Goal: Check status: Check status

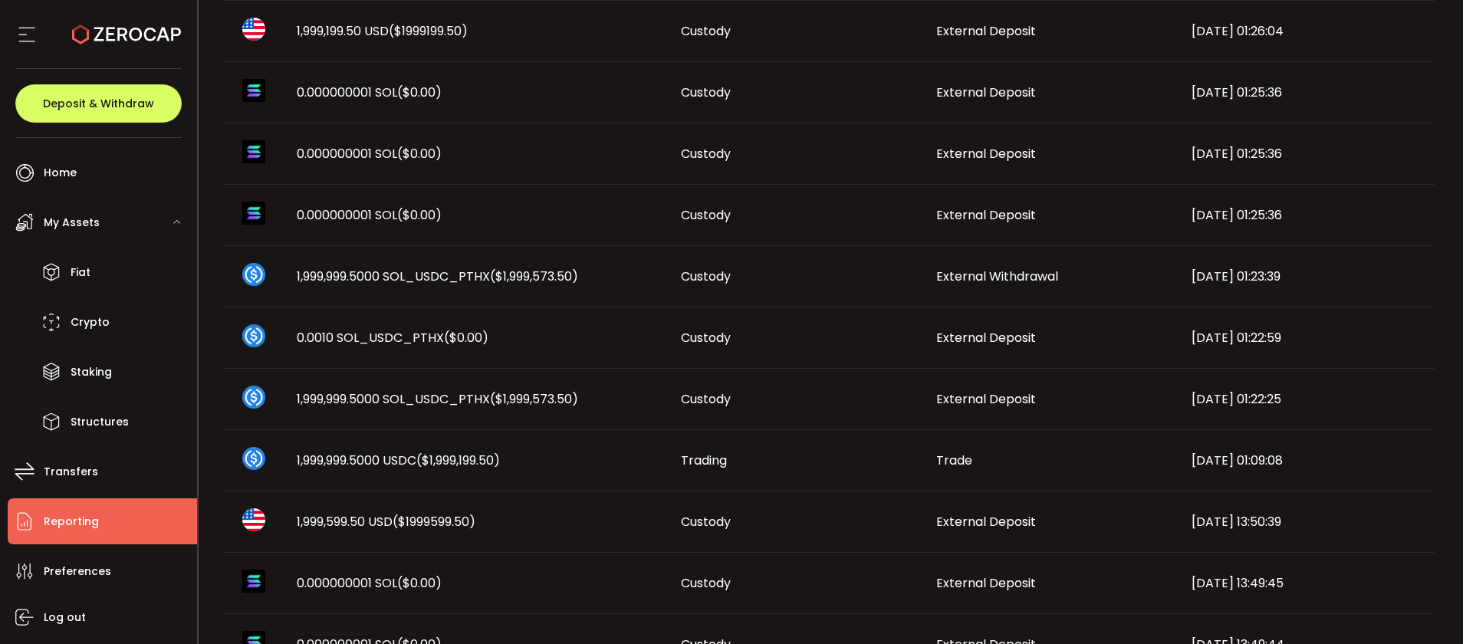
scroll to position [860, 0]
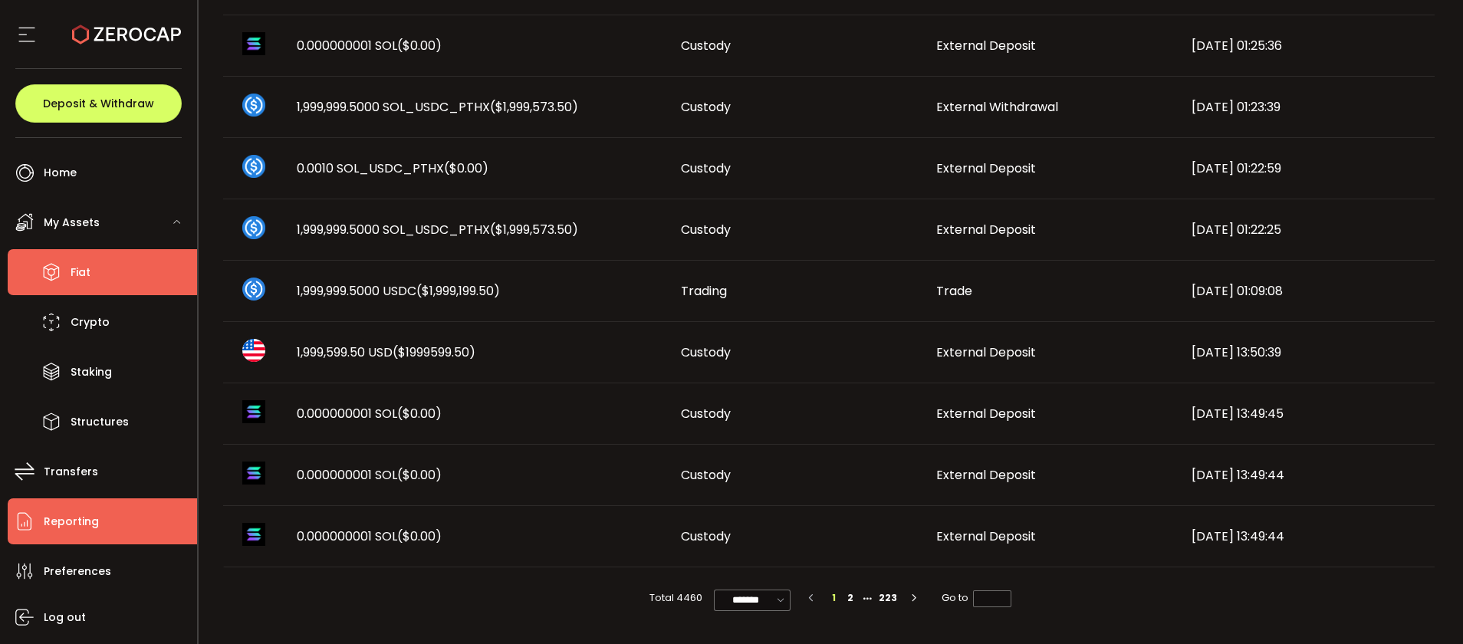
click at [106, 267] on li "Fiat" at bounding box center [102, 272] width 189 height 46
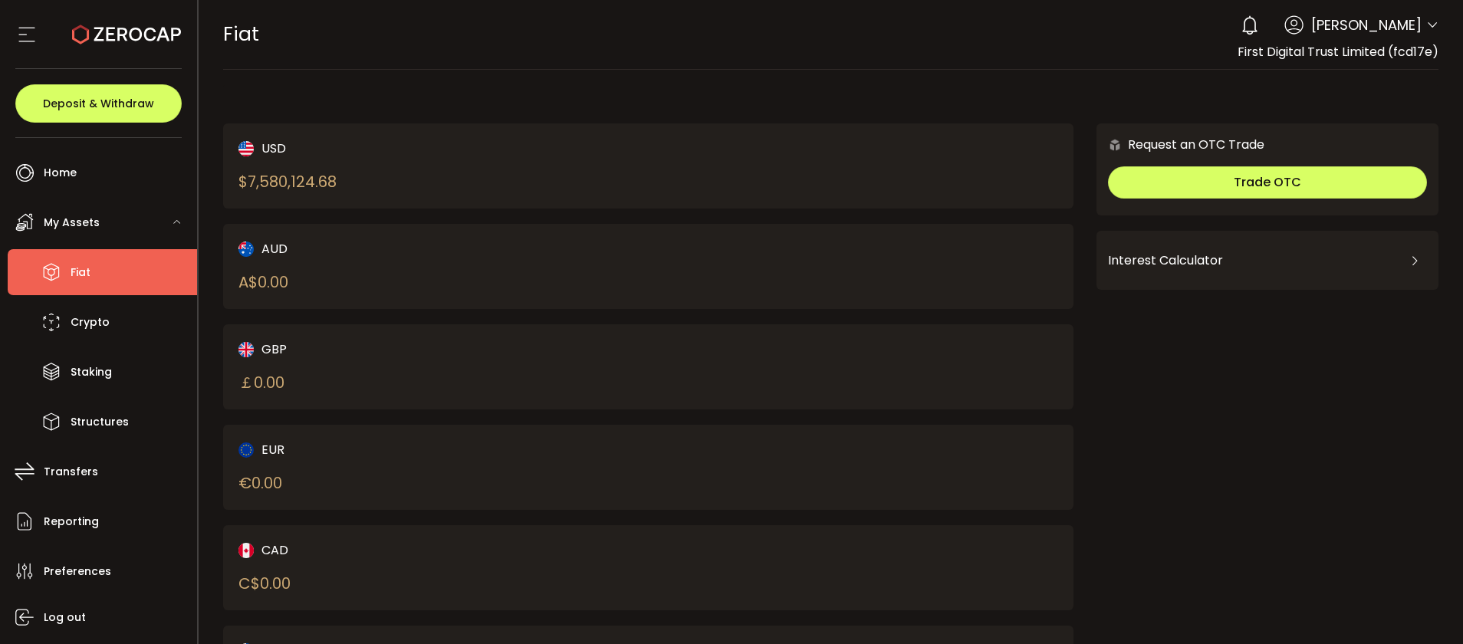
scroll to position [113, 0]
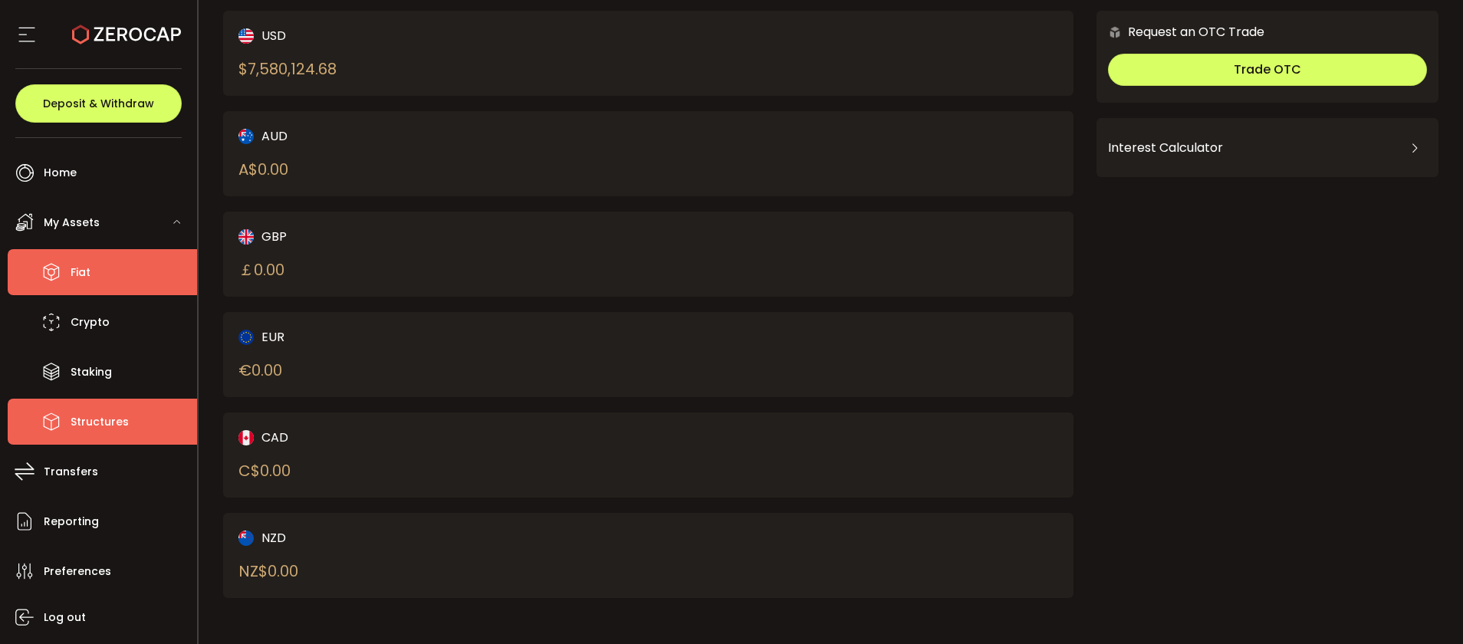
click at [92, 417] on span "Structures" at bounding box center [100, 422] width 58 height 22
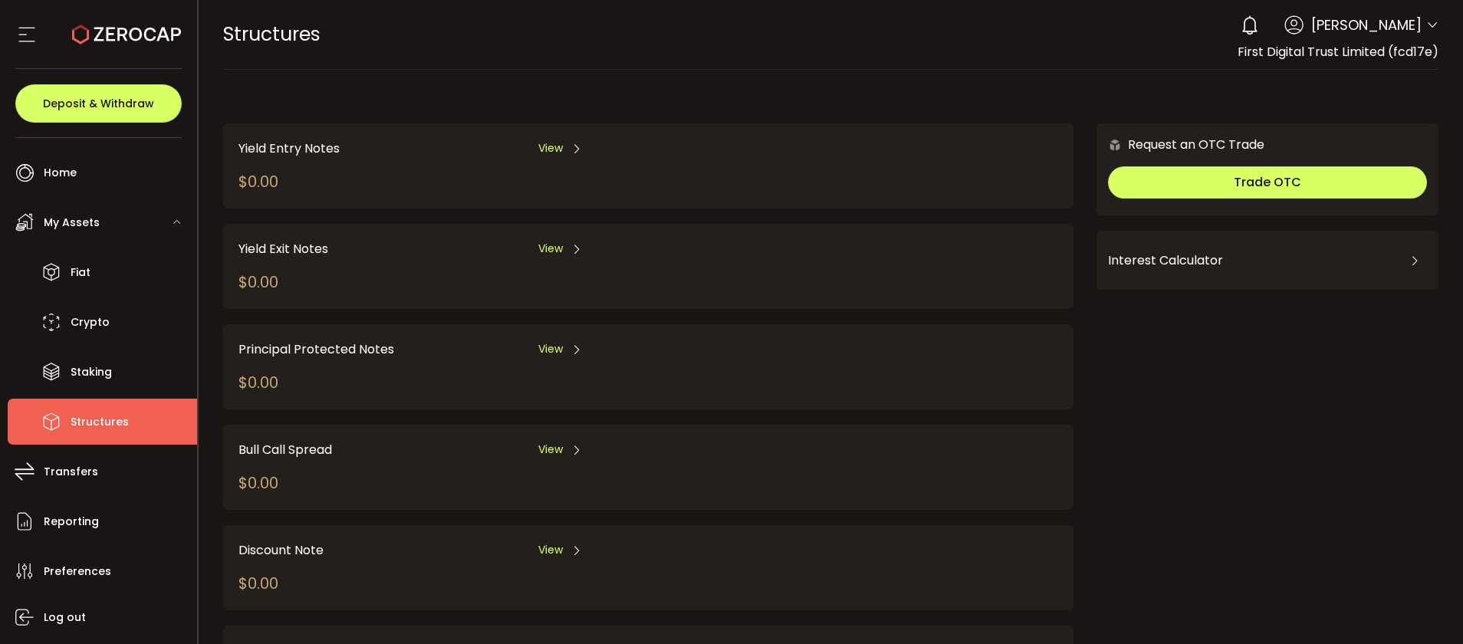
scroll to position [213, 0]
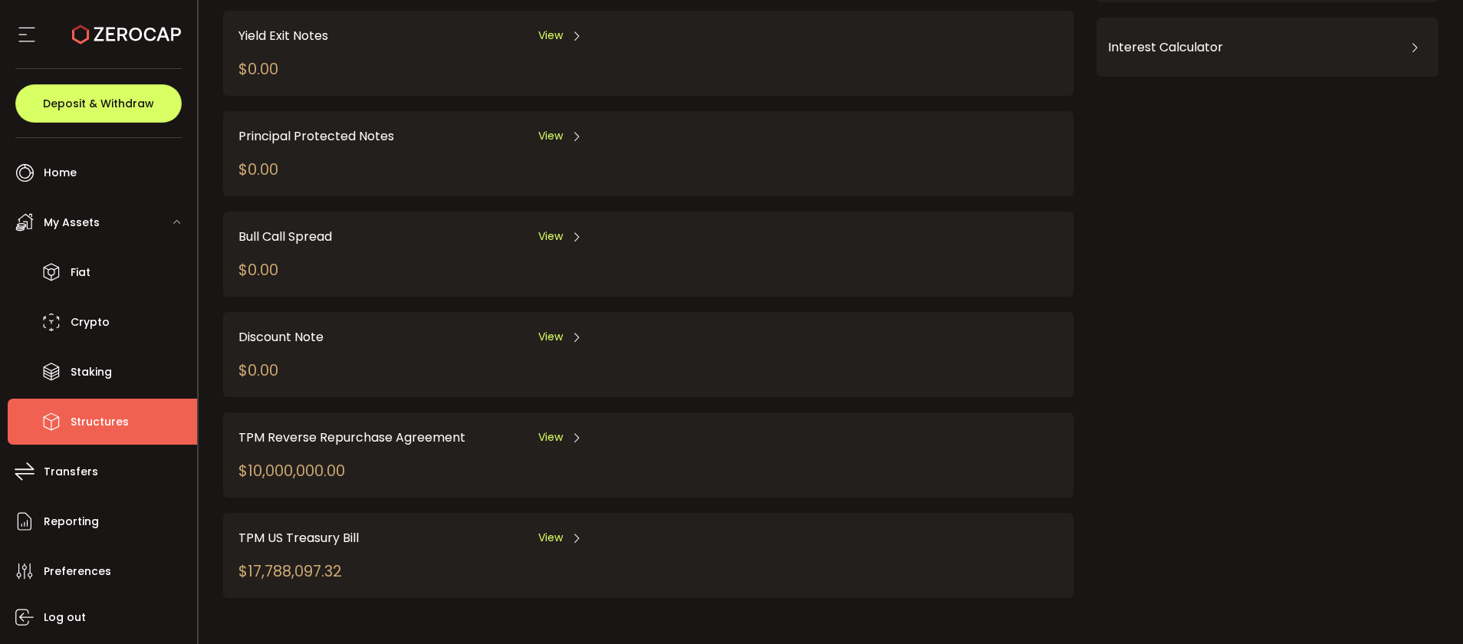
click at [552, 545] on span "View" at bounding box center [550, 538] width 25 height 16
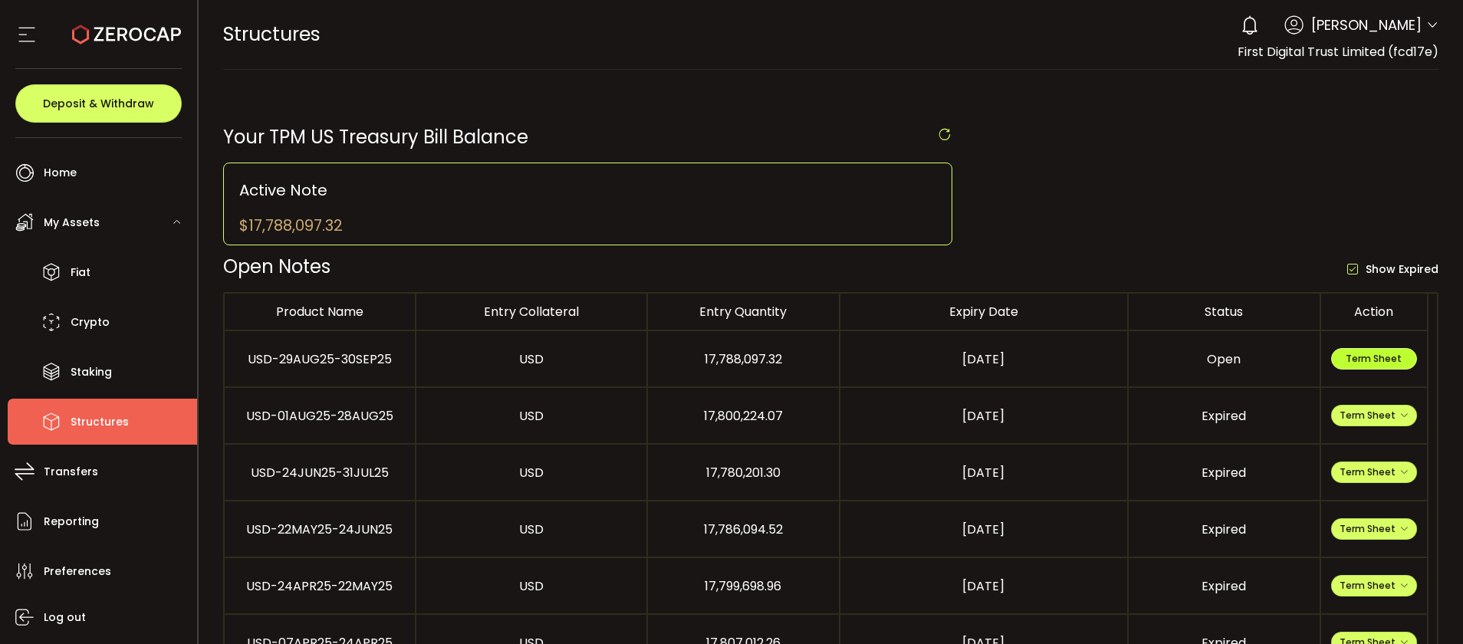
click at [1362, 354] on span "Term Sheet" at bounding box center [1374, 358] width 56 height 13
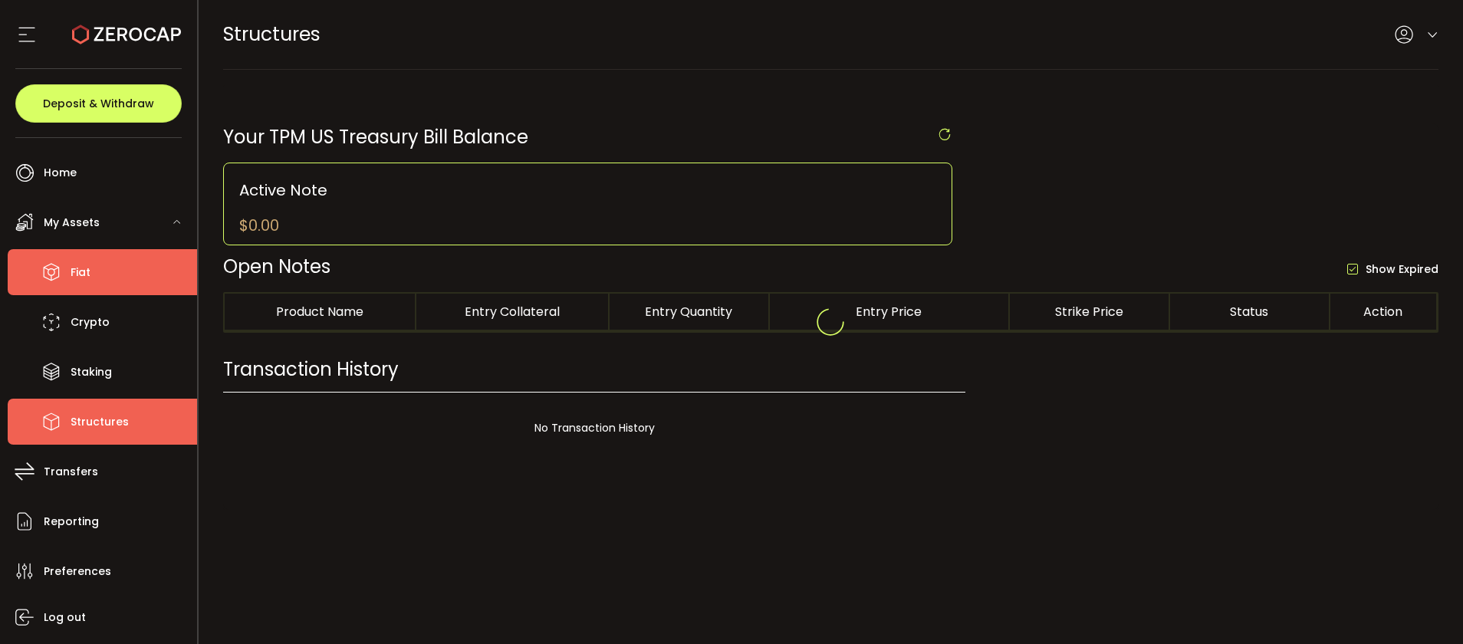
click at [97, 271] on li "Fiat" at bounding box center [102, 272] width 189 height 46
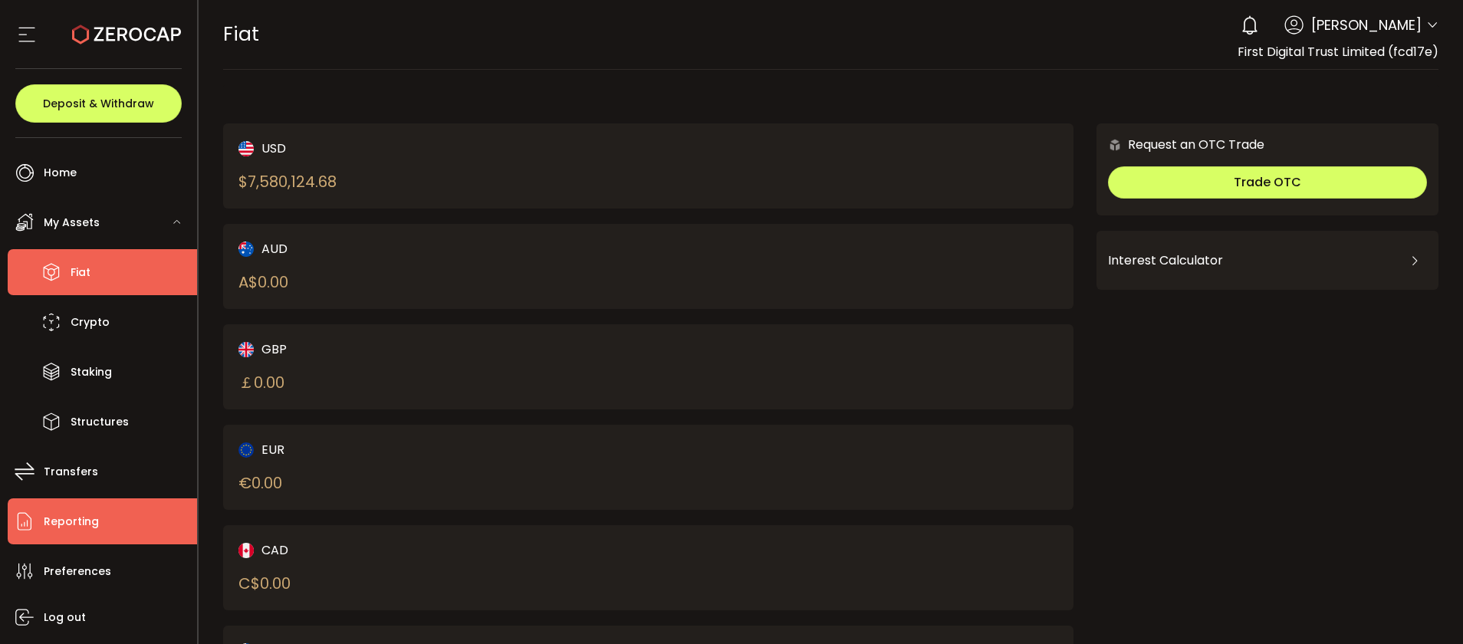
click at [93, 528] on span "Reporting" at bounding box center [71, 522] width 55 height 22
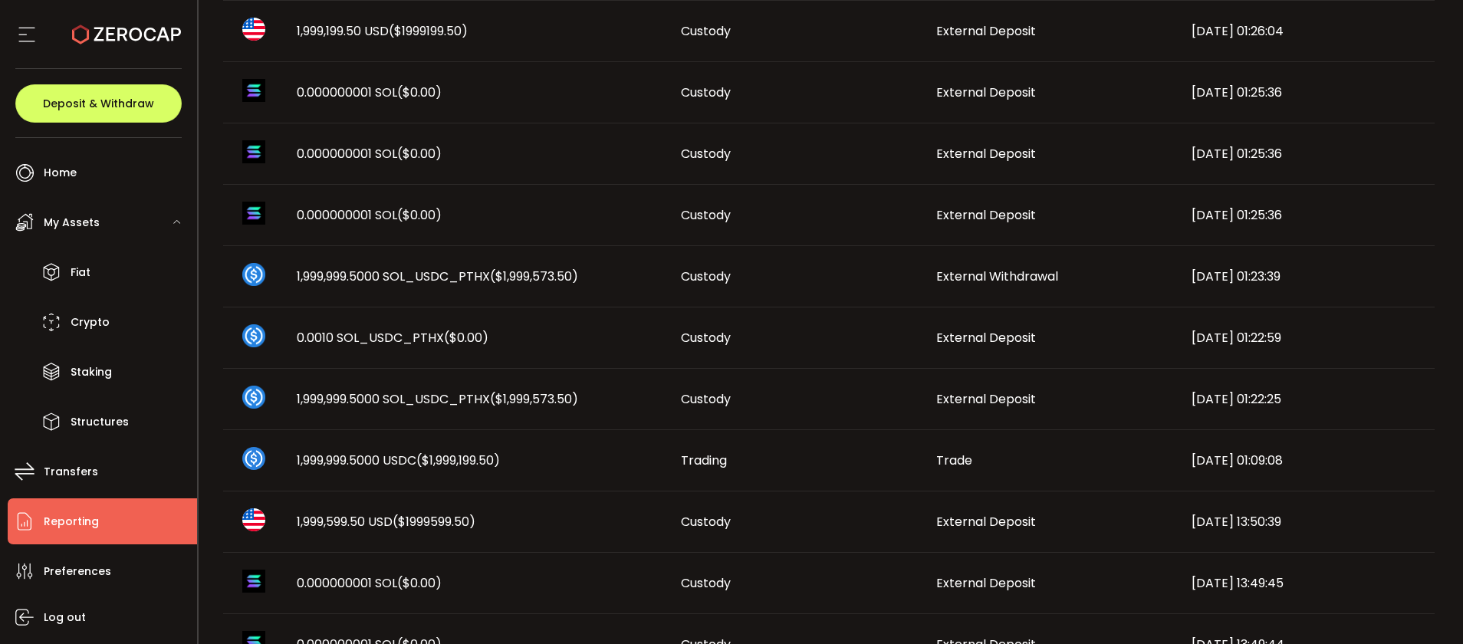
scroll to position [860, 0]
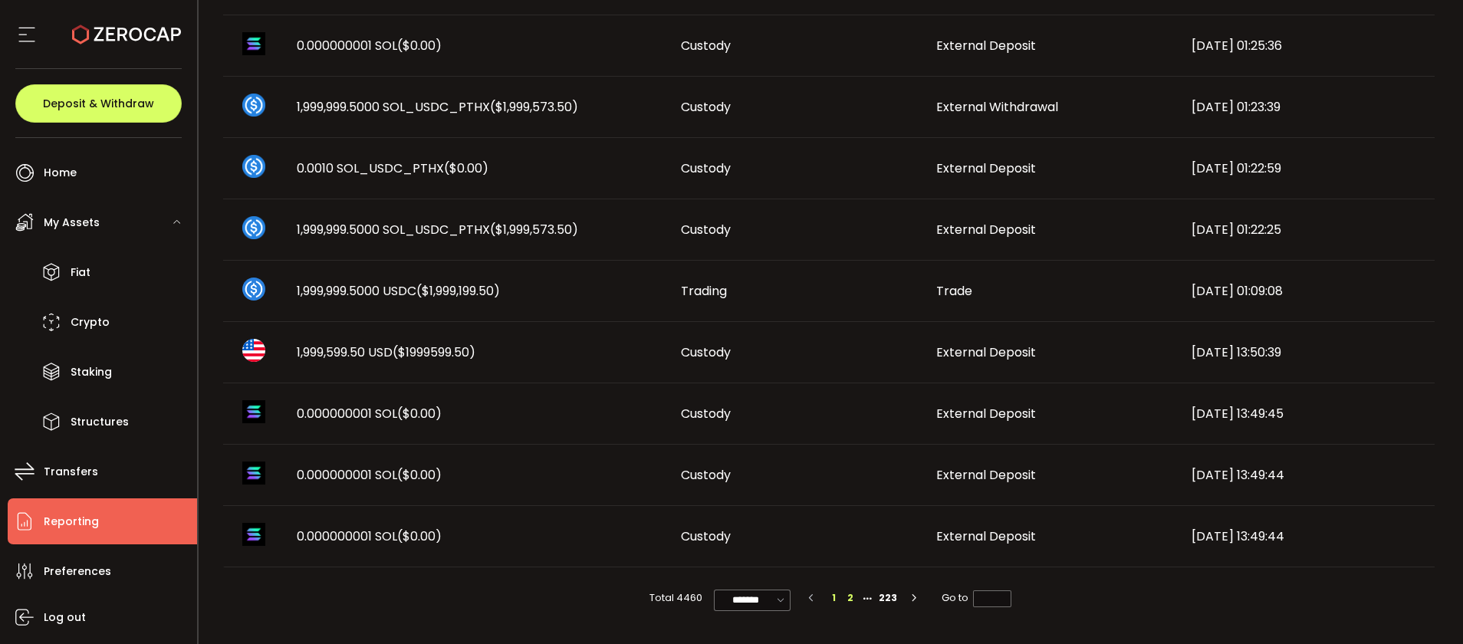
click at [851, 603] on li "2" at bounding box center [850, 598] width 17 height 17
type input "*"
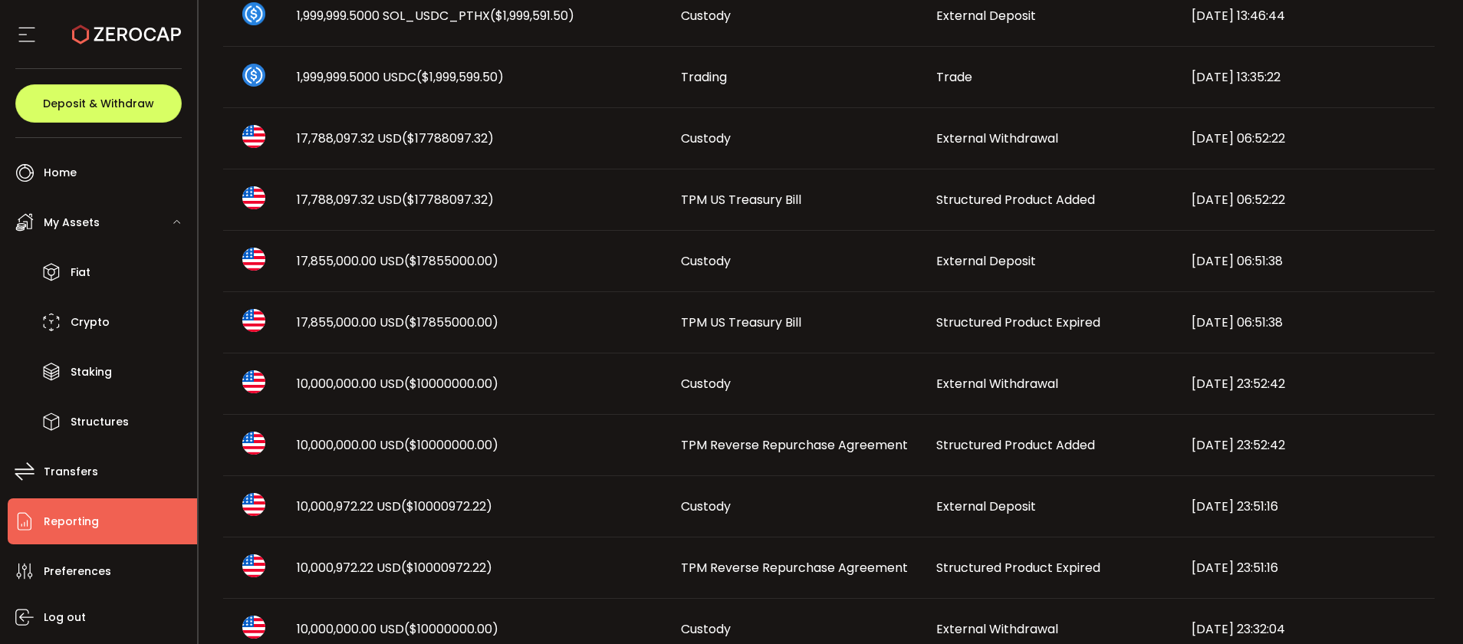
scroll to position [345, 0]
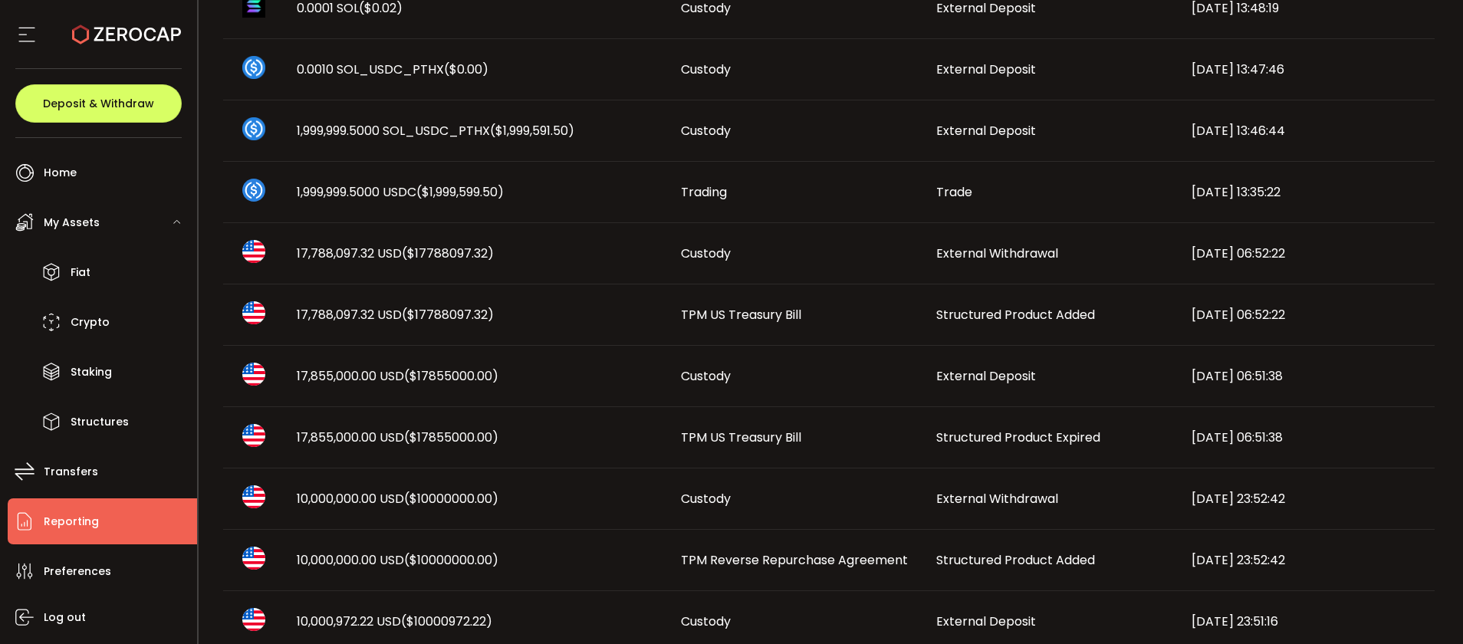
click at [350, 309] on span "17,788,097.32 USD ($17788097.32)" at bounding box center [395, 315] width 197 height 18
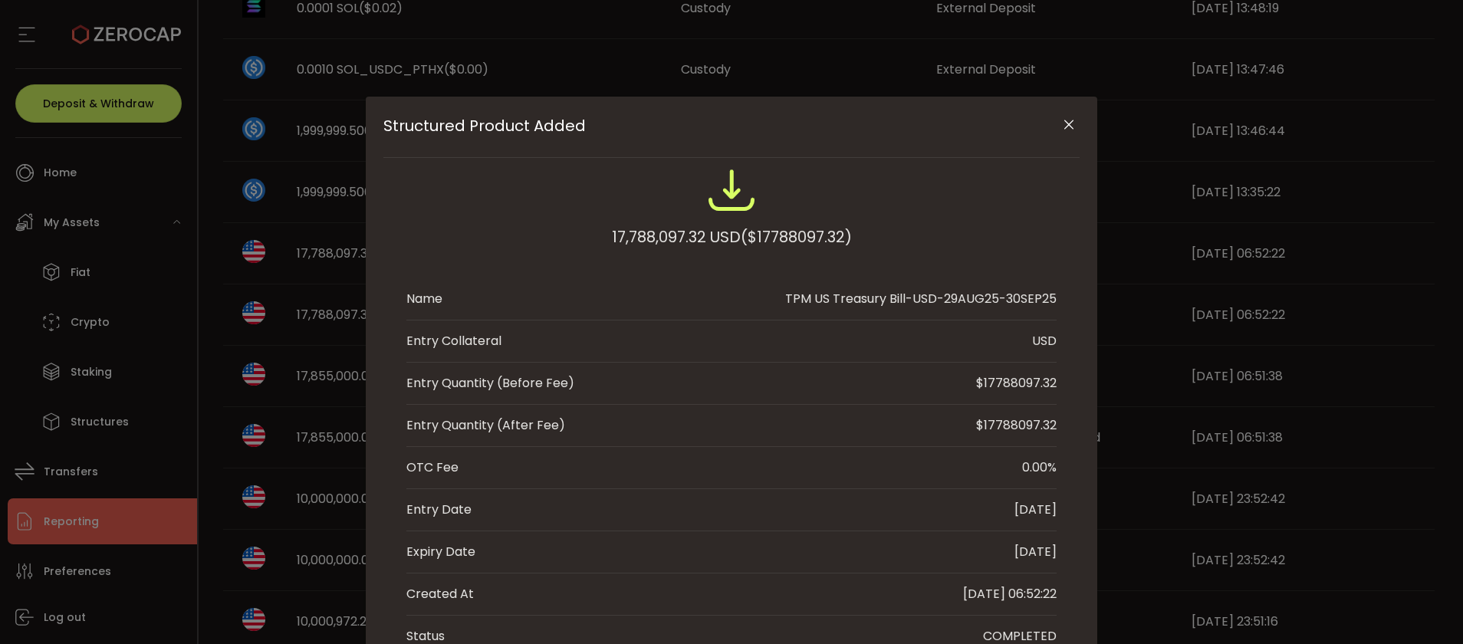
click at [1056, 129] on button "Close" at bounding box center [1068, 125] width 27 height 27
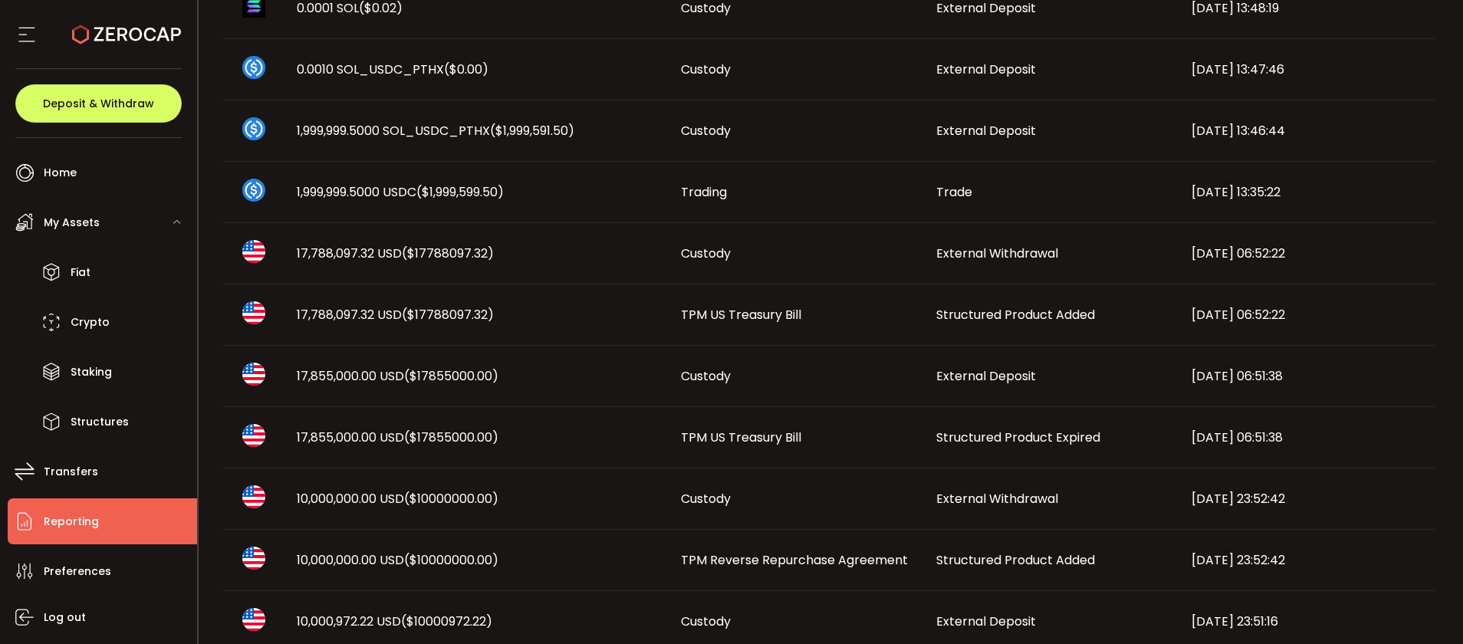
scroll to position [0, 0]
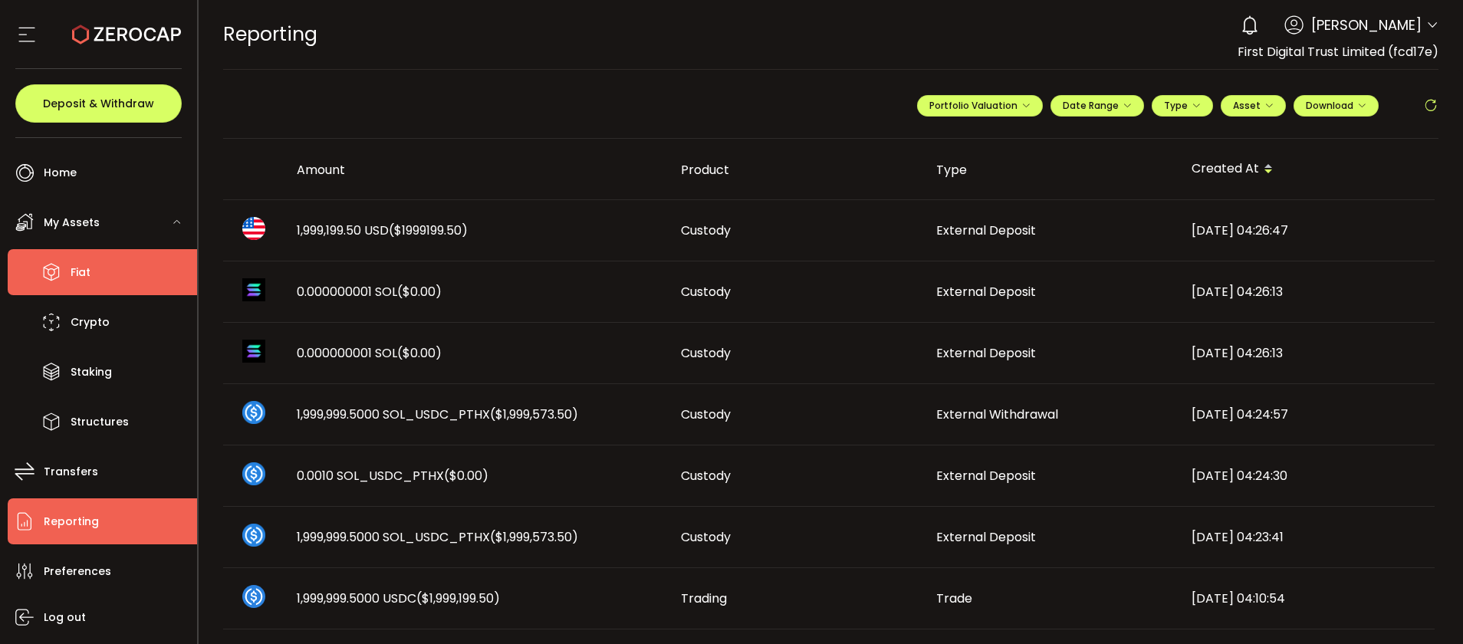
click at [102, 272] on li "Fiat" at bounding box center [102, 272] width 189 height 46
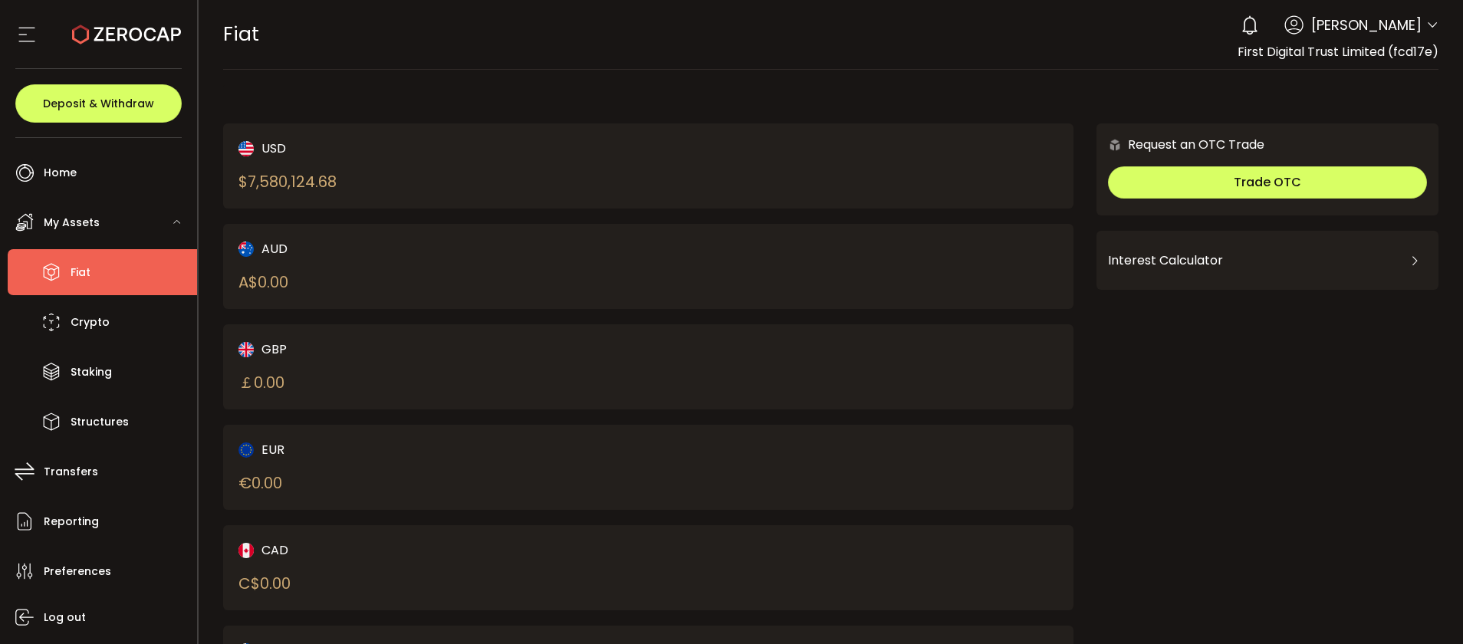
scroll to position [113, 0]
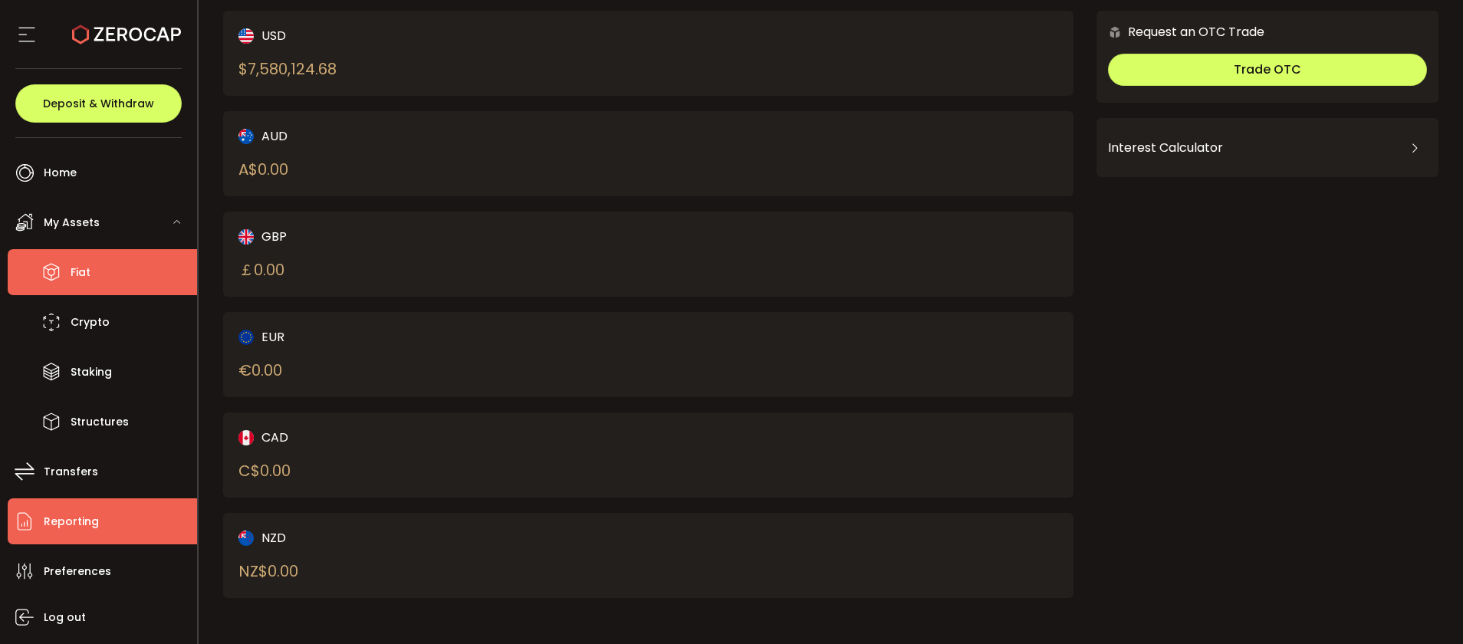
click at [109, 529] on li "Reporting" at bounding box center [102, 522] width 189 height 46
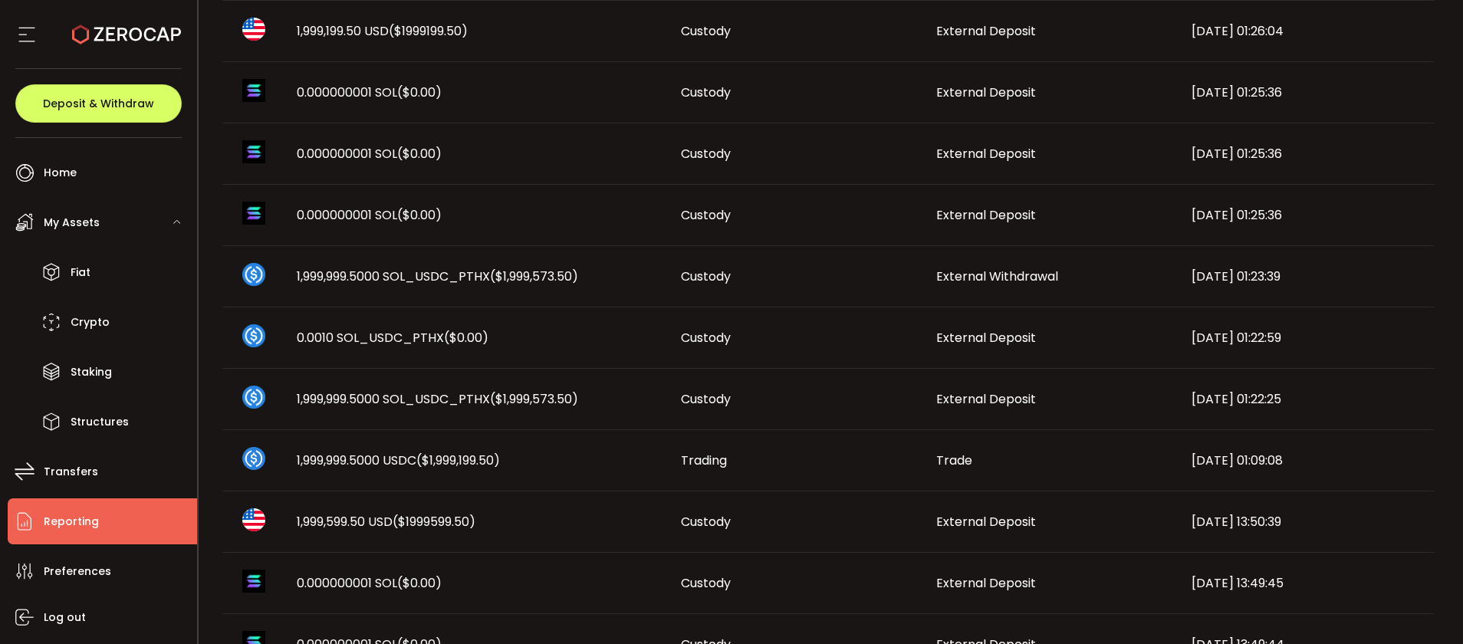
scroll to position [860, 0]
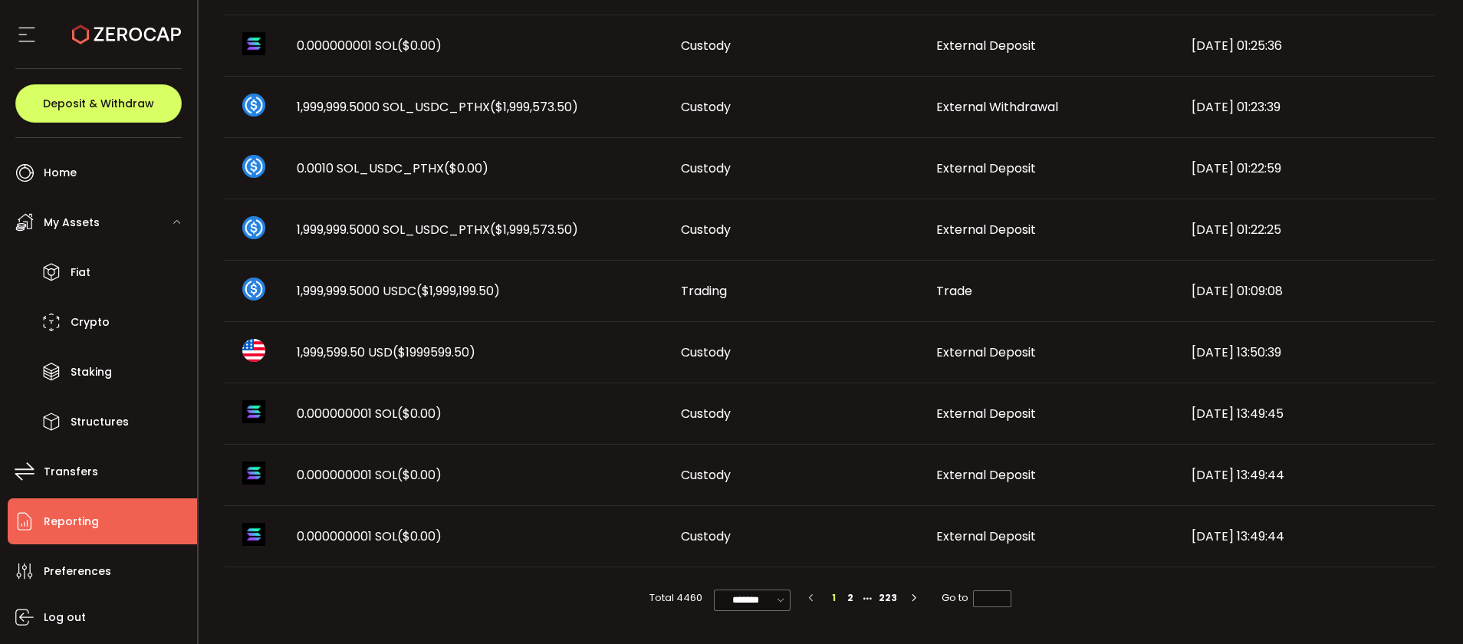
click at [847, 589] on div "Total 4460 ******* 10/page 20/page 50/page 100/page 1 2 223 Go to *" at bounding box center [831, 598] width 1216 height 61
click at [851, 594] on li "2" at bounding box center [850, 598] width 17 height 17
type input "*"
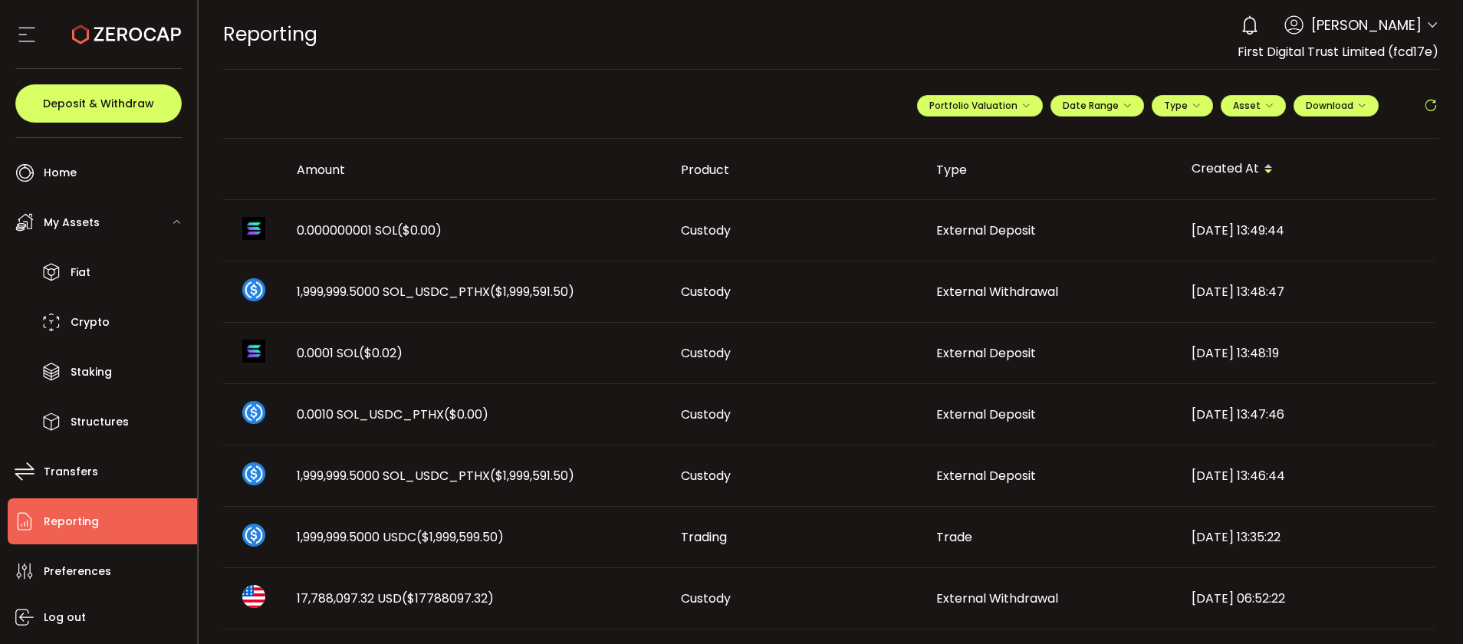
scroll to position [345, 0]
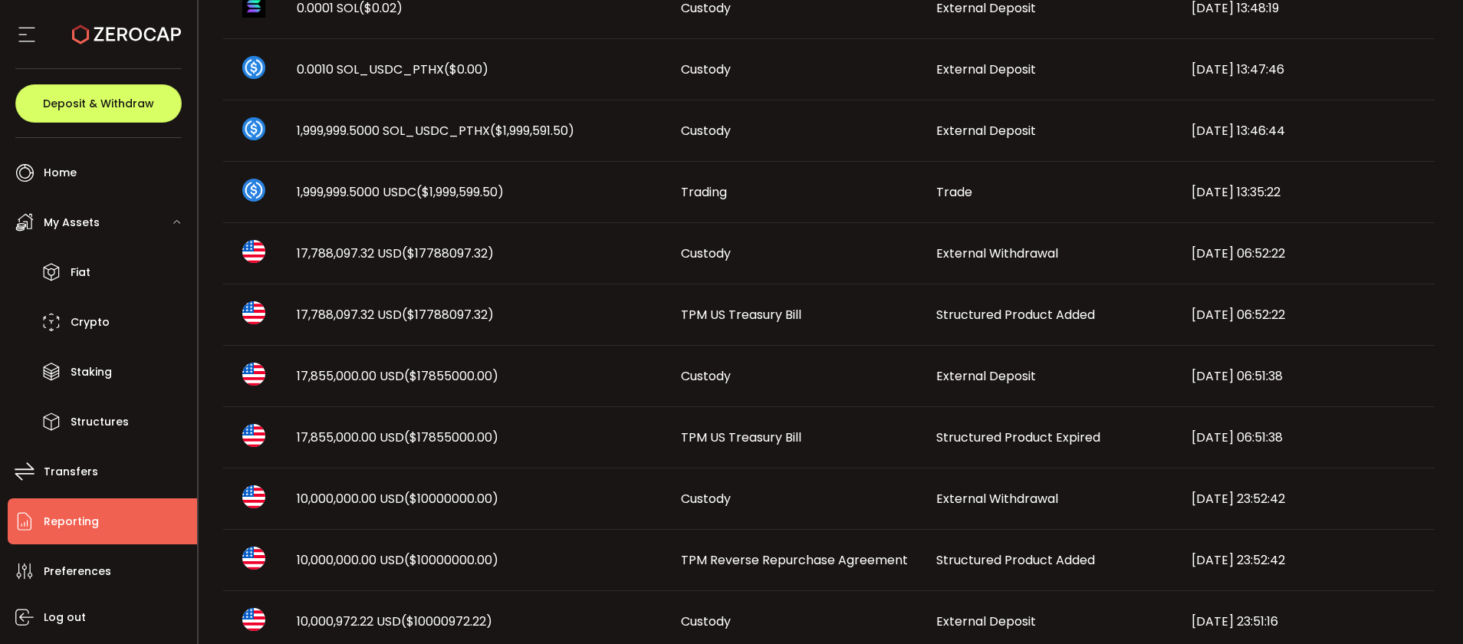
click at [512, 315] on div "17,788,097.32 USD ($17788097.32)" at bounding box center [477, 315] width 384 height 18
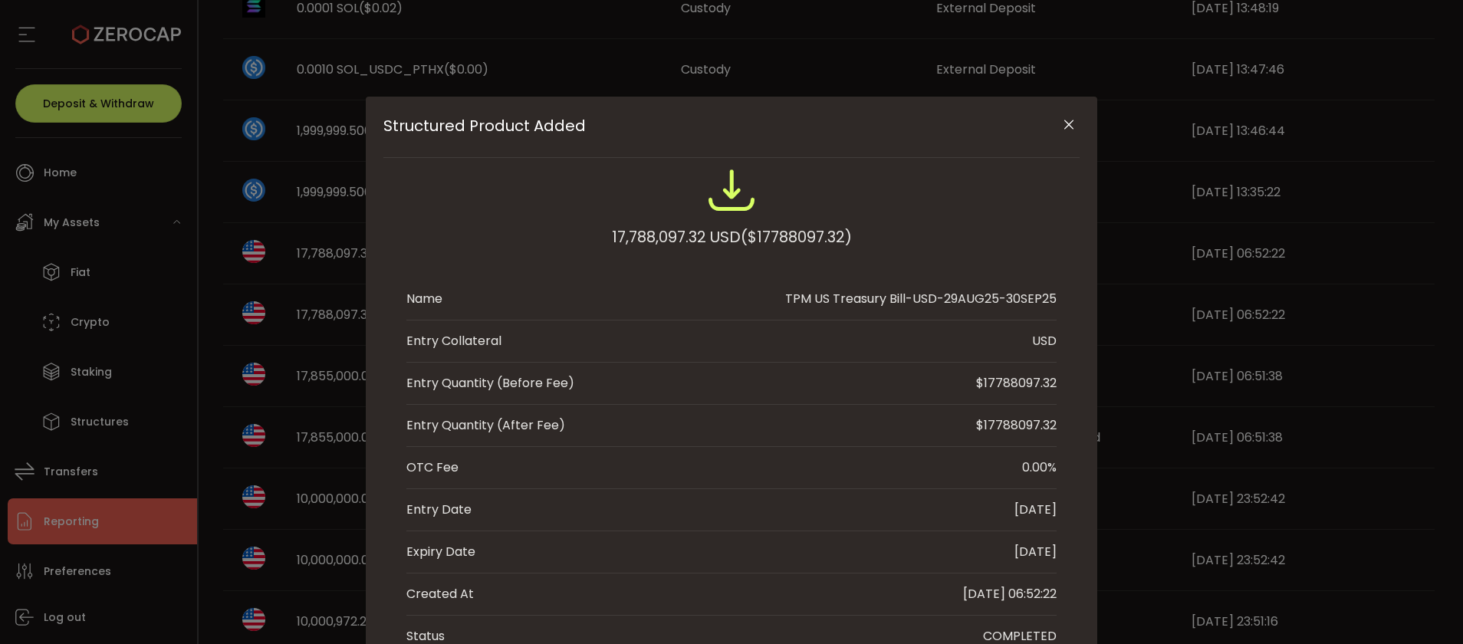
click at [1071, 123] on icon "Close" at bounding box center [1069, 124] width 15 height 15
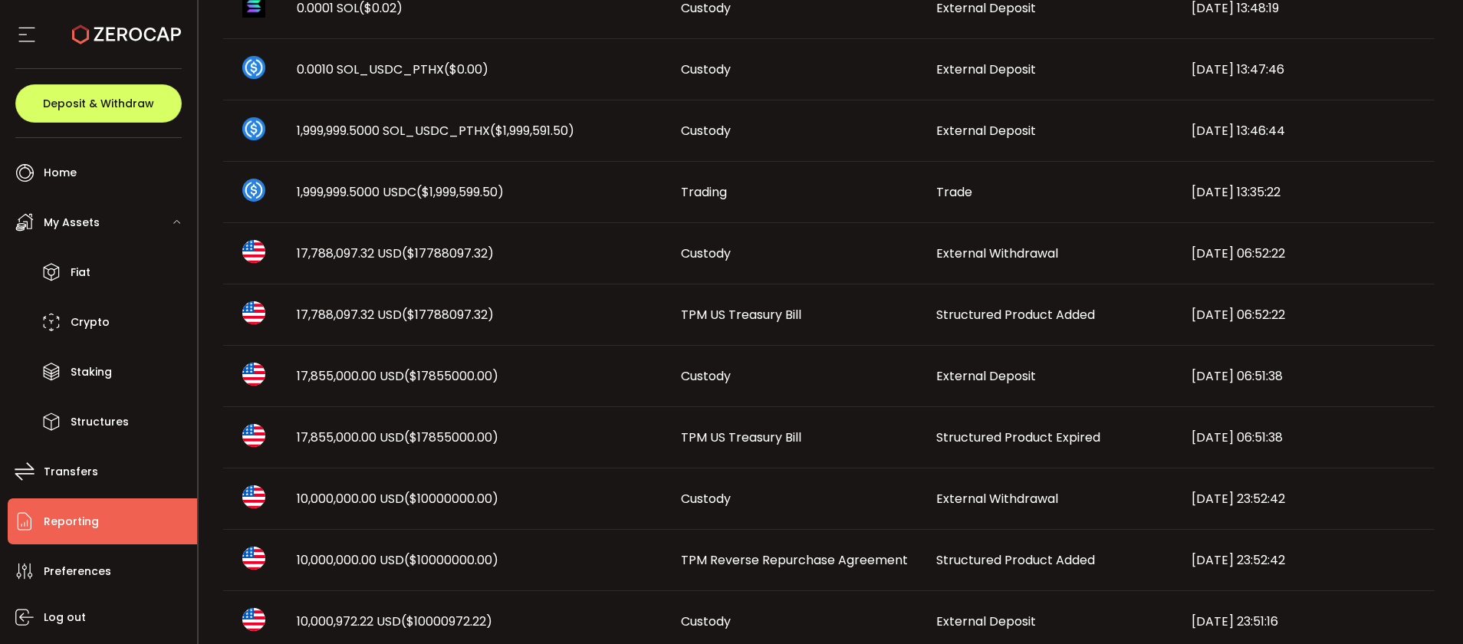
click at [792, 428] on td "TPM US Treasury Bill" at bounding box center [796, 437] width 255 height 61
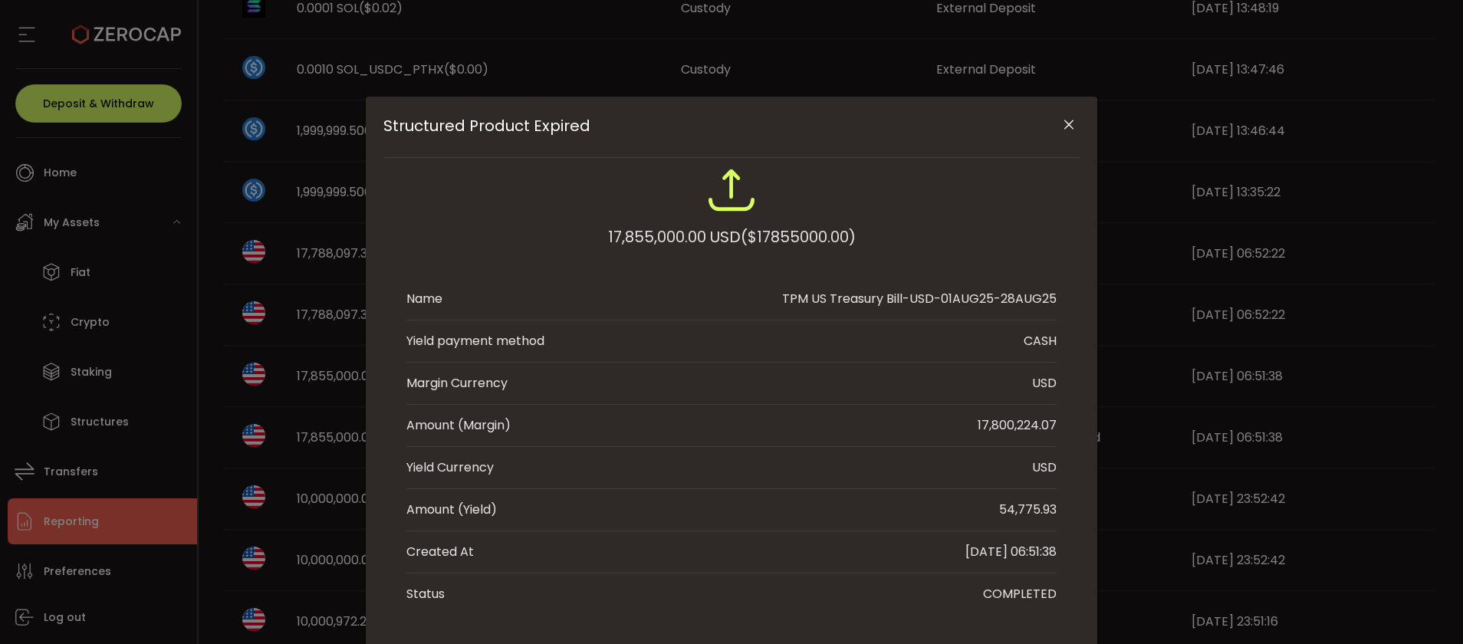
click at [772, 436] on li "Amount (Margin) 17,800,224.07" at bounding box center [732, 426] width 650 height 42
click at [1052, 131] on div "Structured Product Expired" at bounding box center [732, 127] width 696 height 61
click at [1073, 123] on button "Close" at bounding box center [1068, 125] width 27 height 27
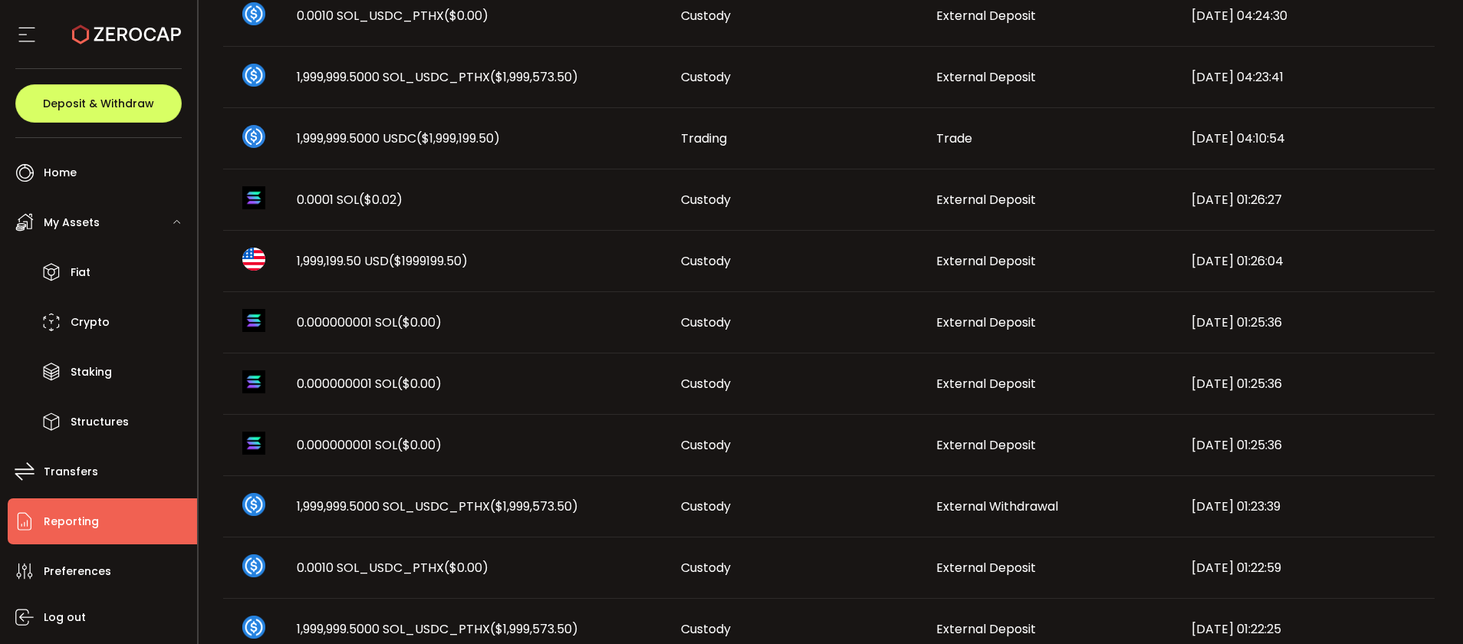
scroll to position [860, 0]
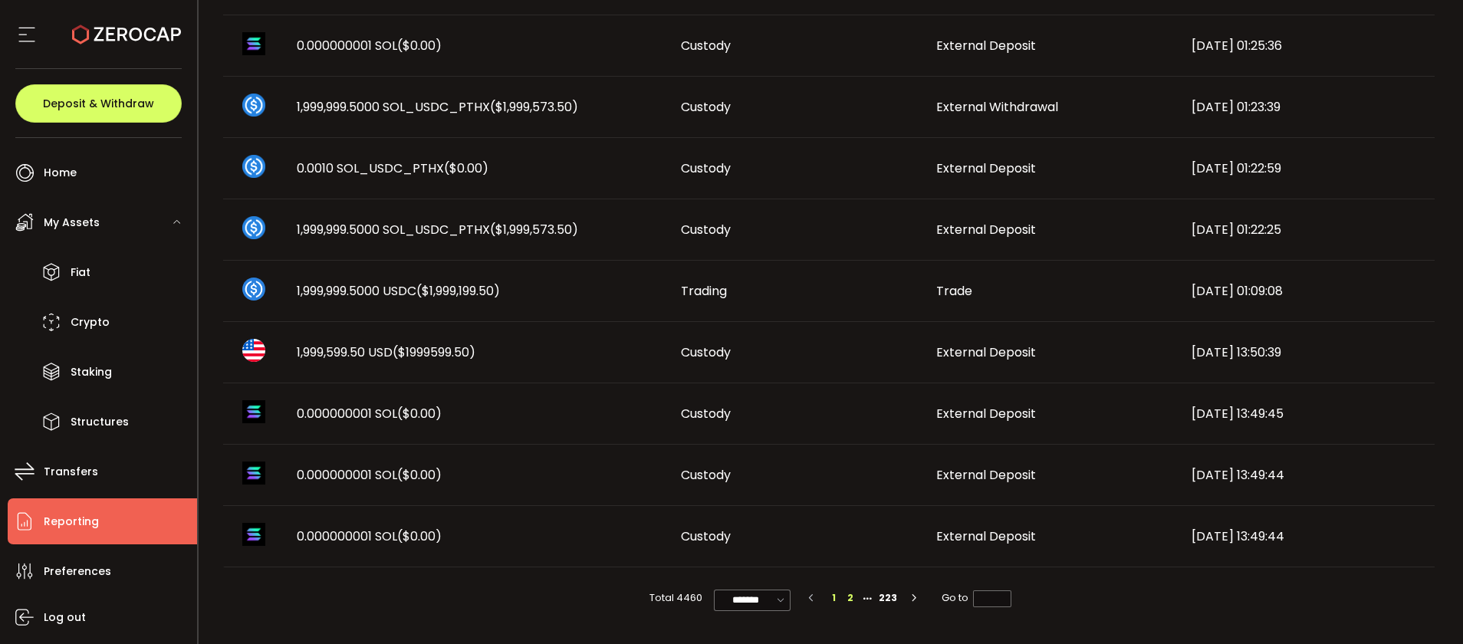
click at [851, 597] on li "2" at bounding box center [850, 598] width 17 height 17
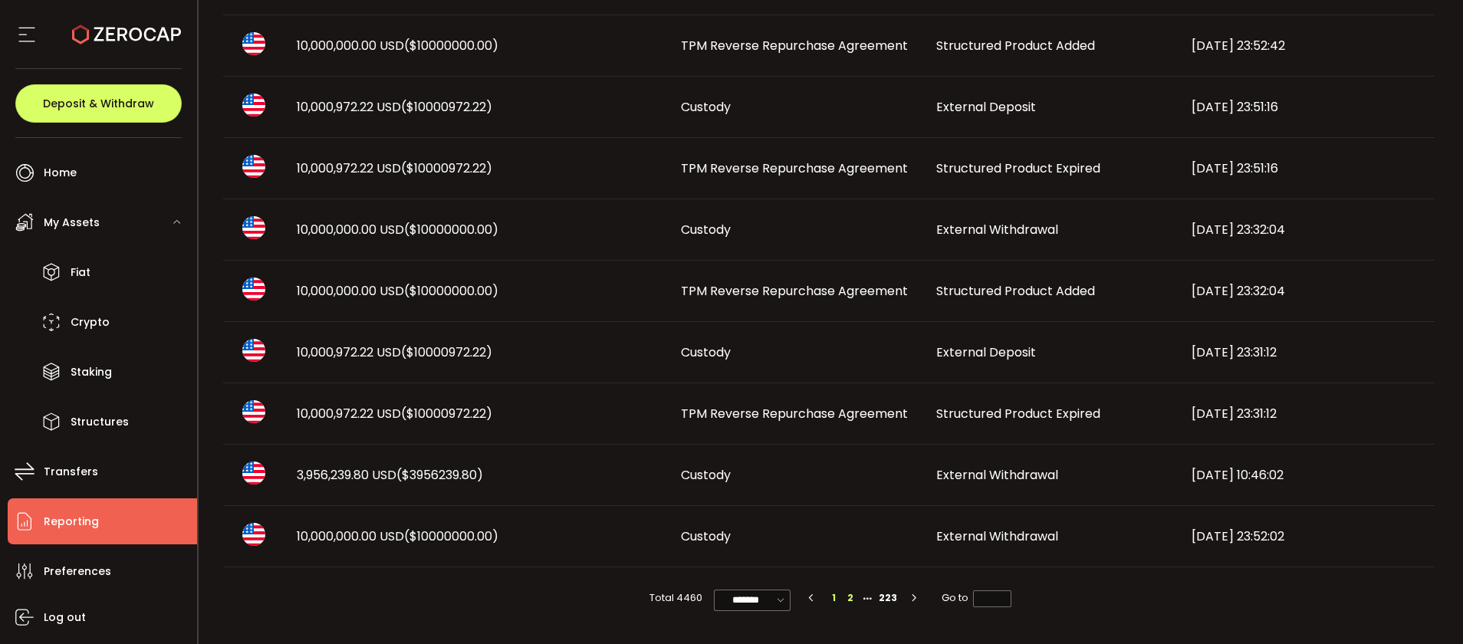
click at [836, 597] on li "1" at bounding box center [833, 598] width 17 height 17
type input "*"
